Goal: Check status: Check status

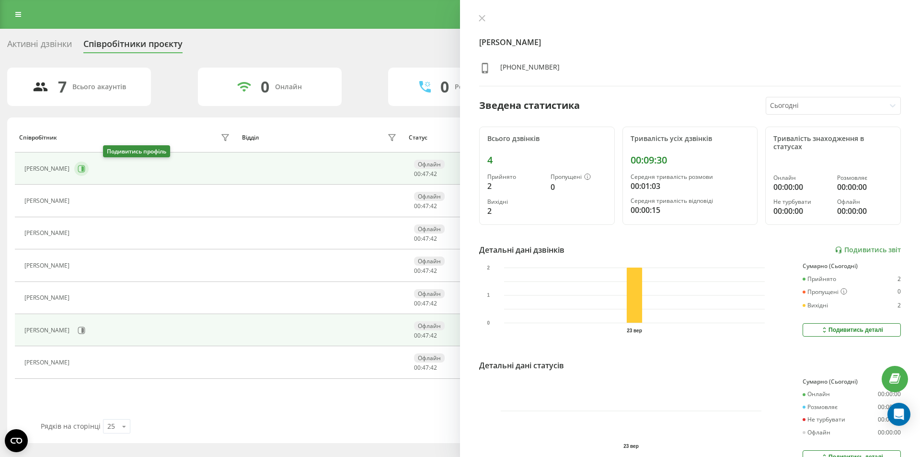
click at [85, 170] on icon at bounding box center [82, 169] width 8 height 8
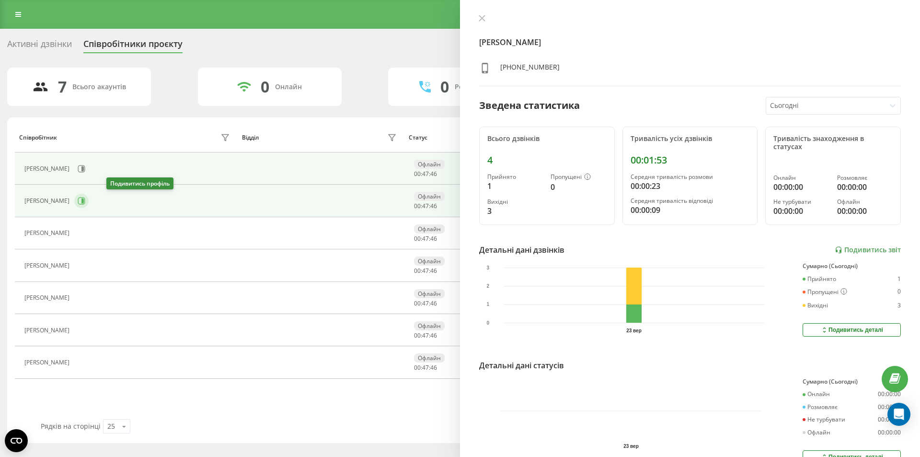
click at [85, 204] on icon at bounding box center [81, 201] width 7 height 7
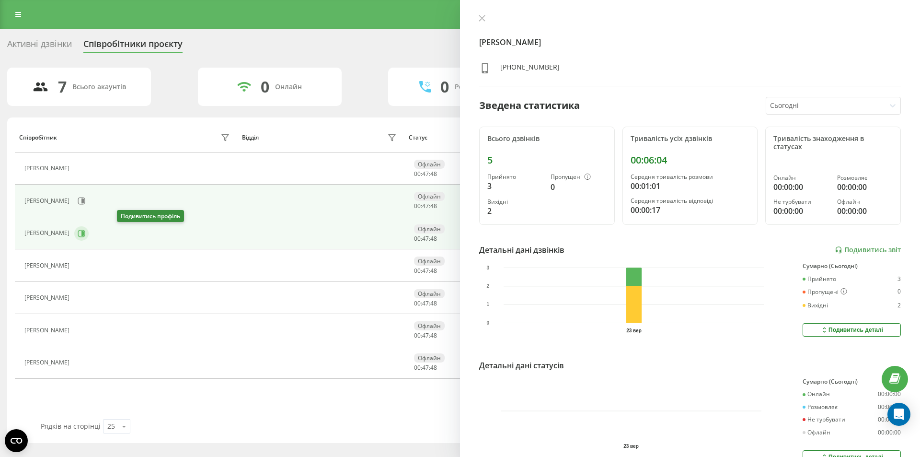
click at [85, 230] on icon at bounding box center [81, 233] width 7 height 7
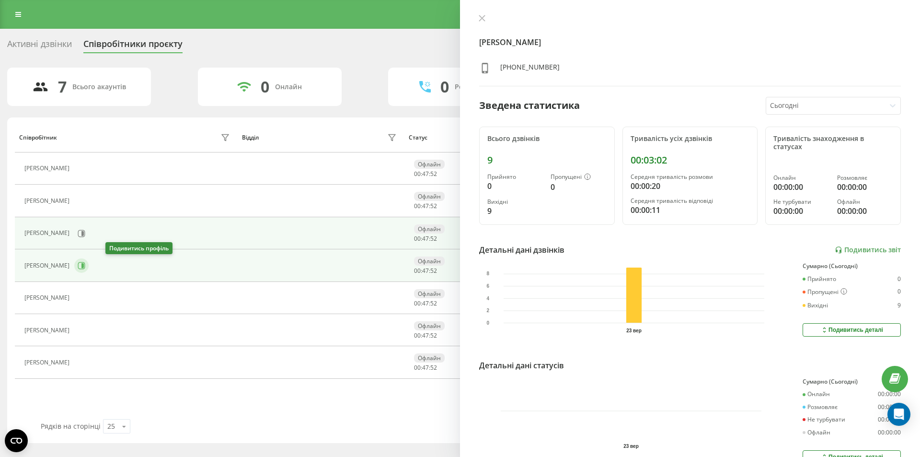
click at [84, 264] on icon at bounding box center [82, 265] width 2 height 5
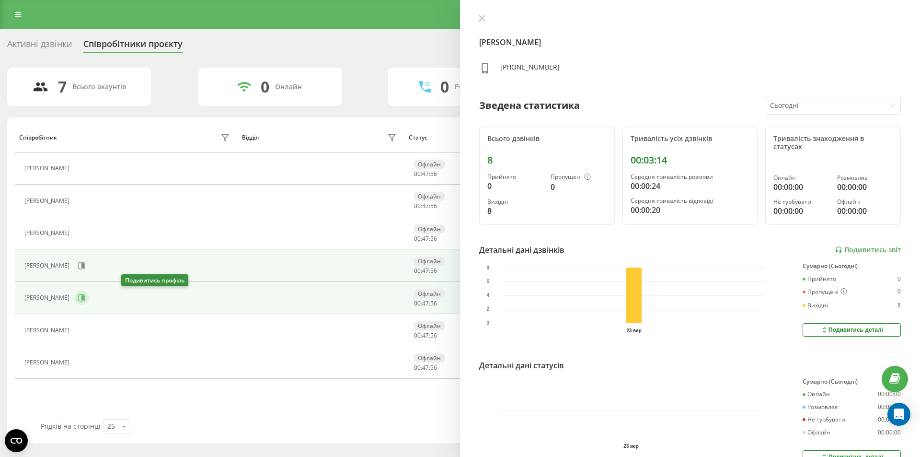
click at [89, 299] on button at bounding box center [81, 298] width 14 height 14
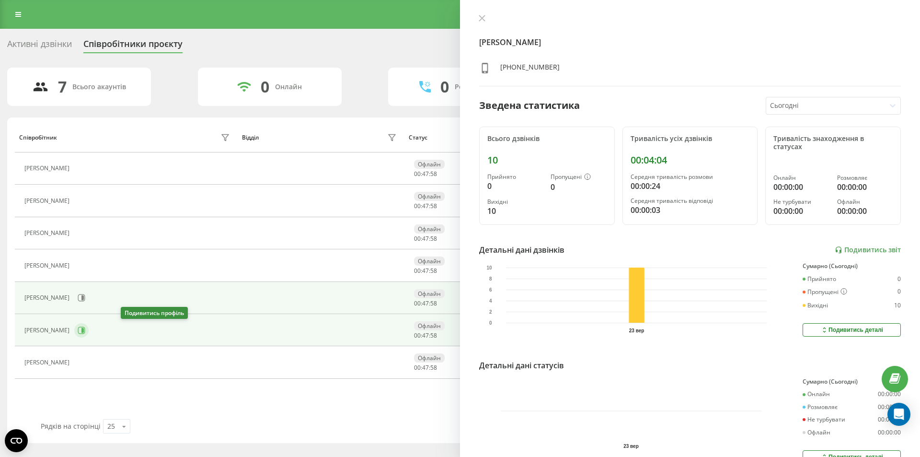
click at [84, 329] on icon at bounding box center [82, 330] width 2 height 5
